Goal: Find specific page/section: Find specific page/section

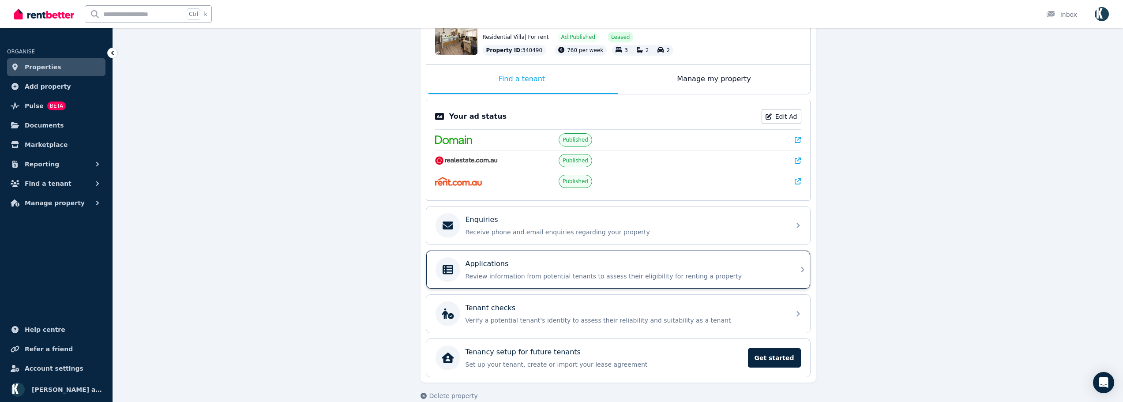
scroll to position [124, 0]
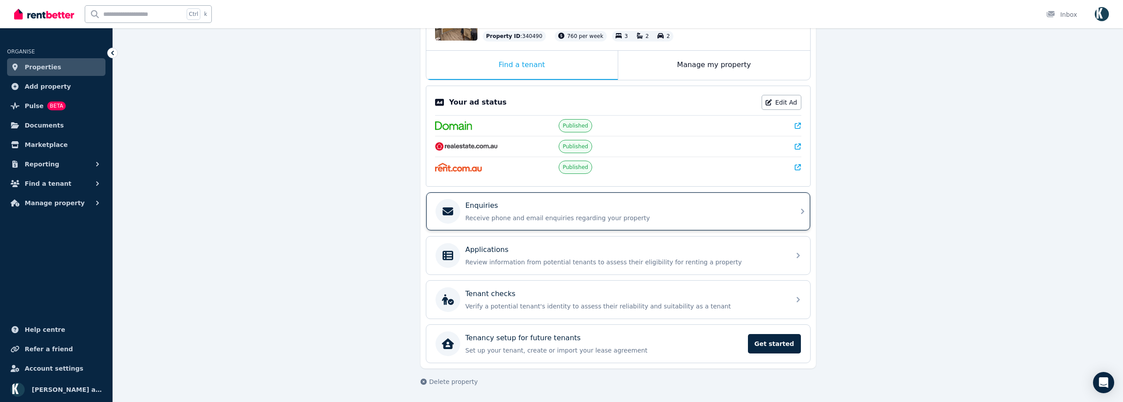
click at [568, 217] on p "Receive phone and email enquiries regarding your property" at bounding box center [624, 218] width 319 height 9
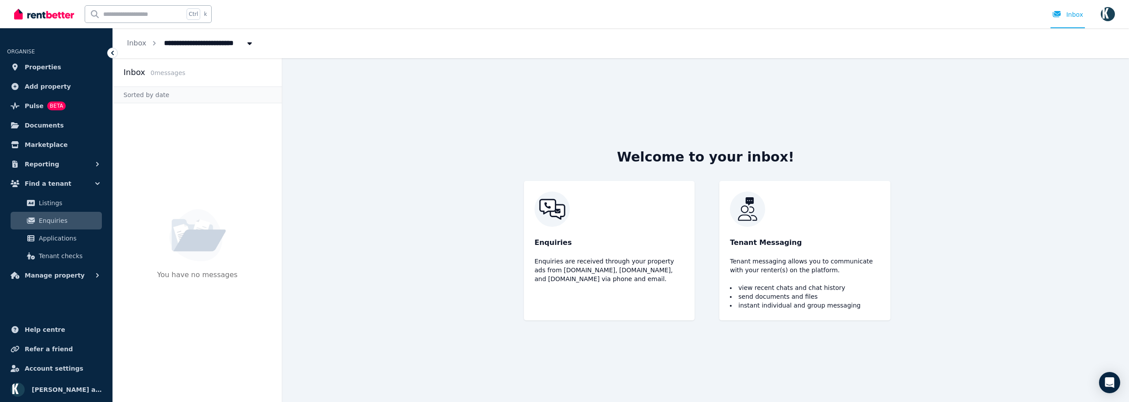
click at [141, 93] on div "Sorted by date" at bounding box center [197, 94] width 169 height 17
click at [245, 41] on icon "Breadcrumb" at bounding box center [249, 43] width 9 height 7
type input "**********"
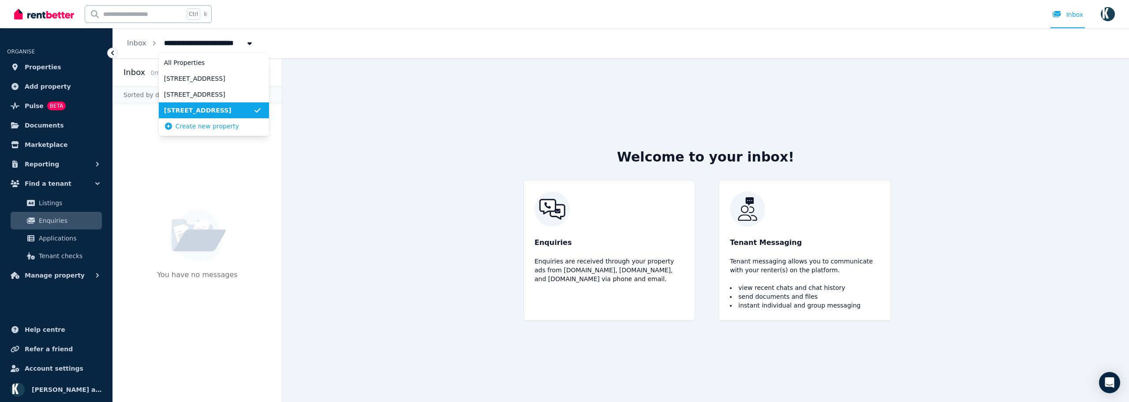
click at [202, 107] on span "[STREET_ADDRESS]" at bounding box center [208, 110] width 89 height 9
